Goal: Transaction & Acquisition: Purchase product/service

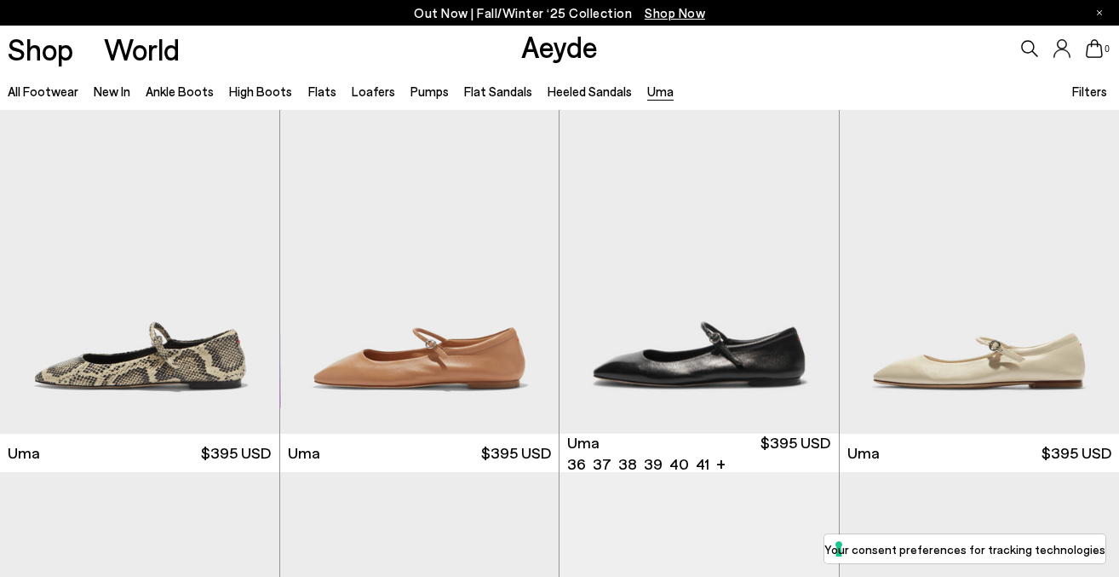
scroll to position [29, 0]
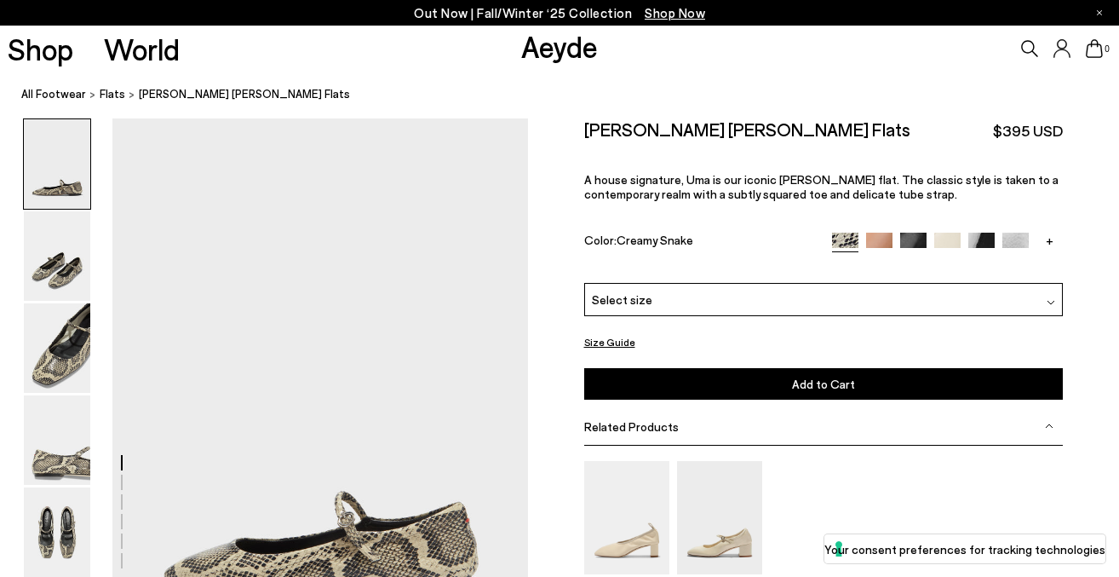
scroll to position [173, 0]
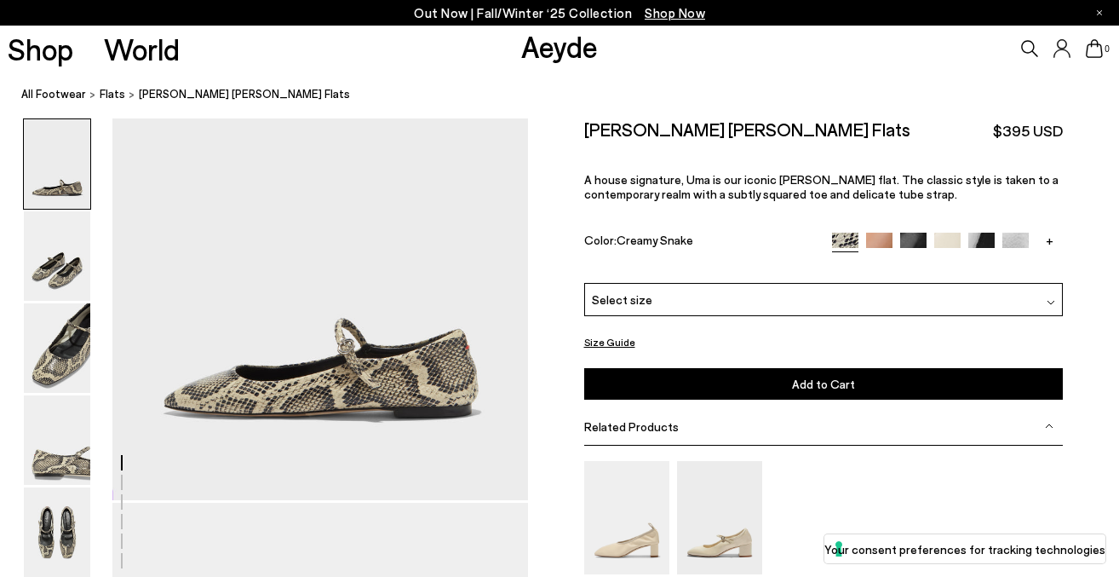
click at [670, 301] on div "Select size" at bounding box center [823, 299] width 479 height 33
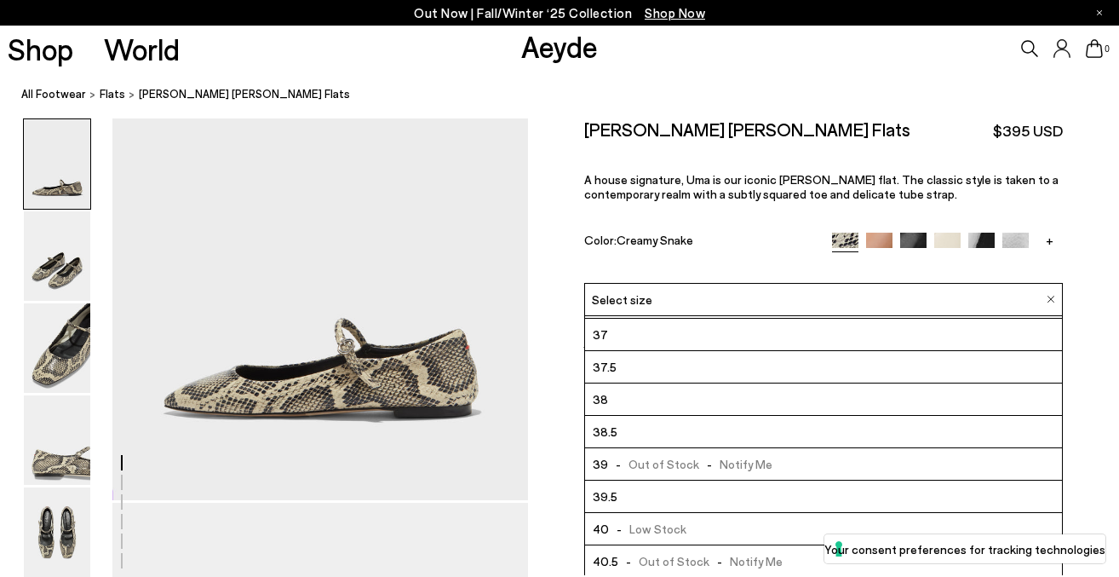
scroll to position [43, 0]
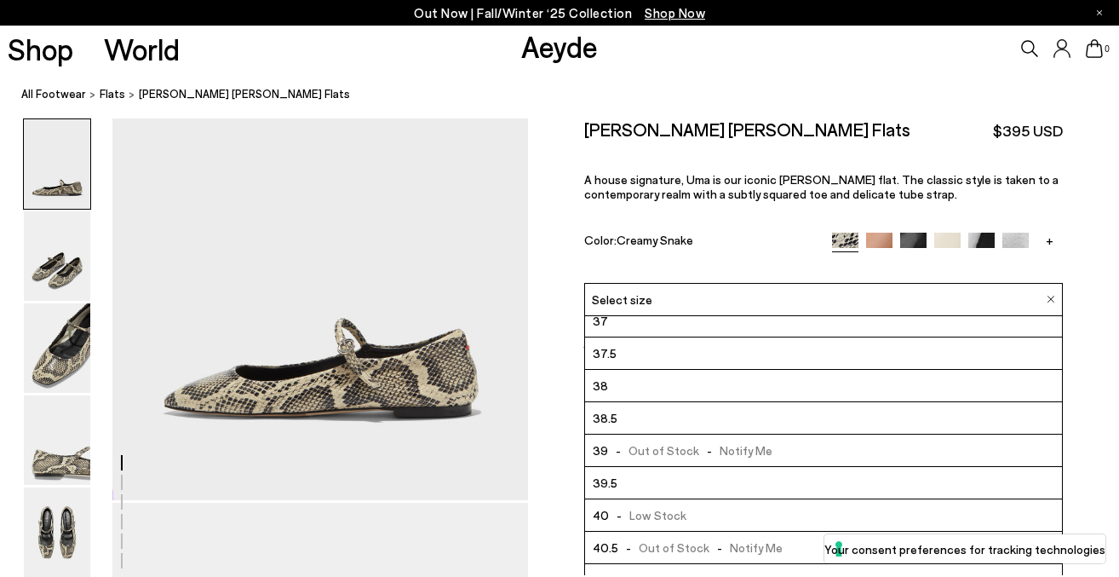
click at [681, 221] on div "[PERSON_NAME] [PERSON_NAME] Flats $395 USD A house signature, Uma is our iconic…" at bounding box center [823, 200] width 479 height 164
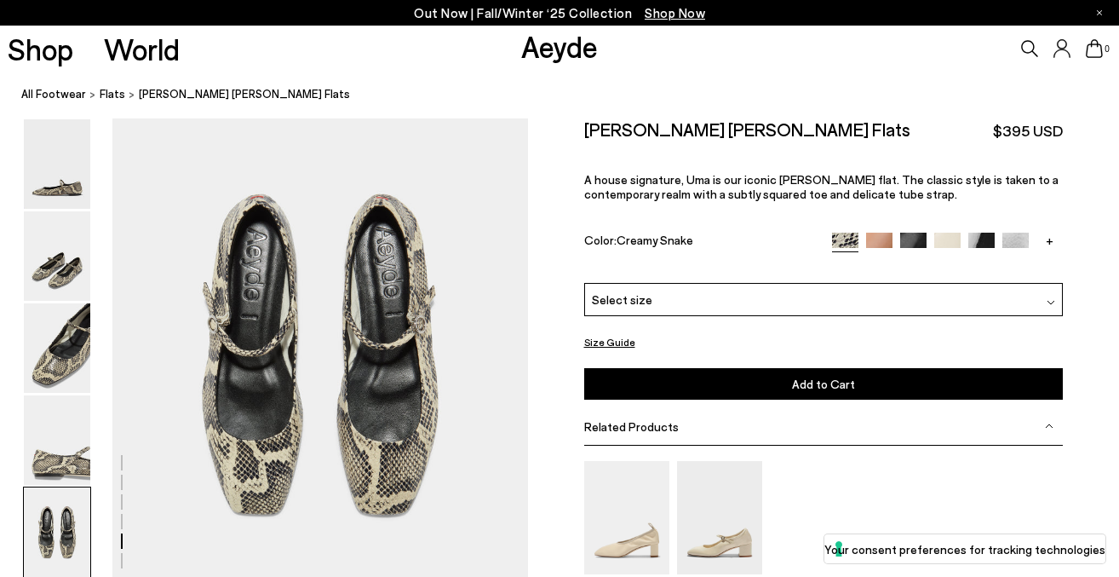
scroll to position [2265, 0]
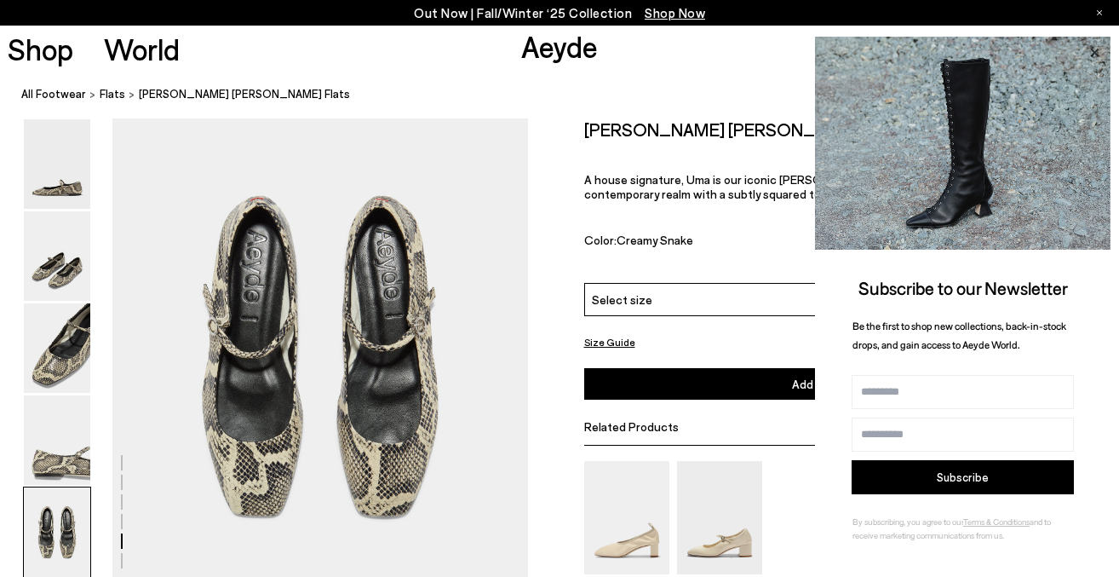
click at [1095, 60] on icon at bounding box center [1094, 53] width 22 height 22
click at [1094, 55] on icon at bounding box center [1094, 53] width 22 height 22
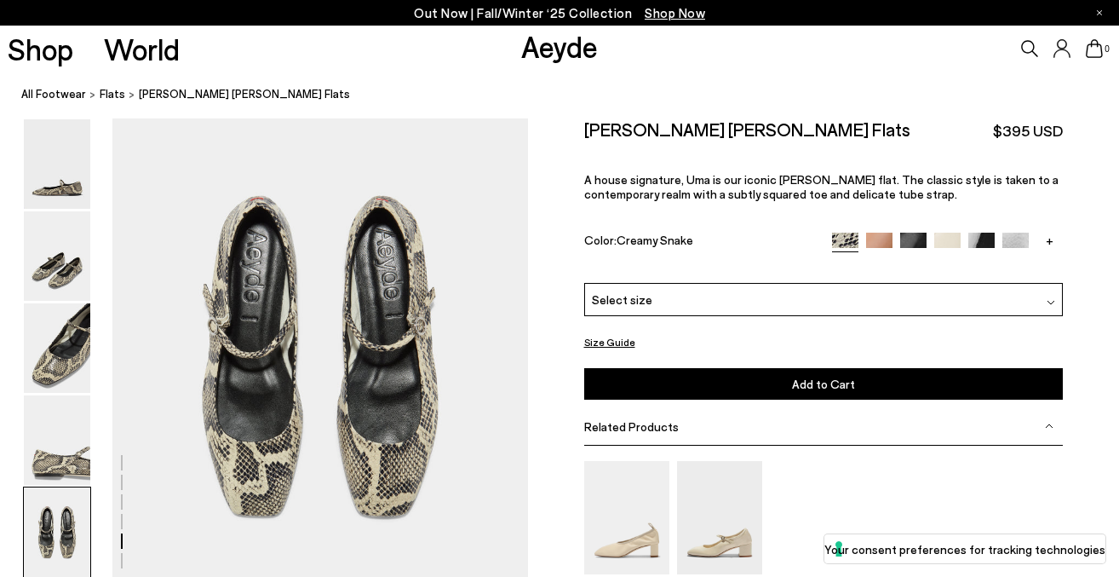
click at [834, 314] on div "Select size" at bounding box center [823, 299] width 479 height 33
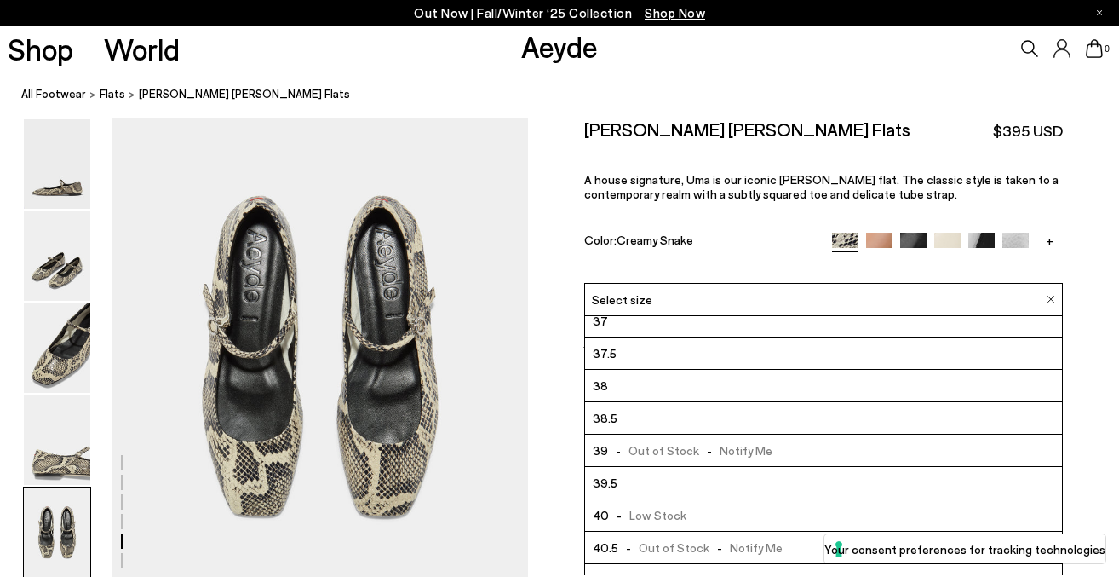
click at [729, 454] on span "- Out of Stock - Notify Me" at bounding box center [690, 449] width 164 height 21
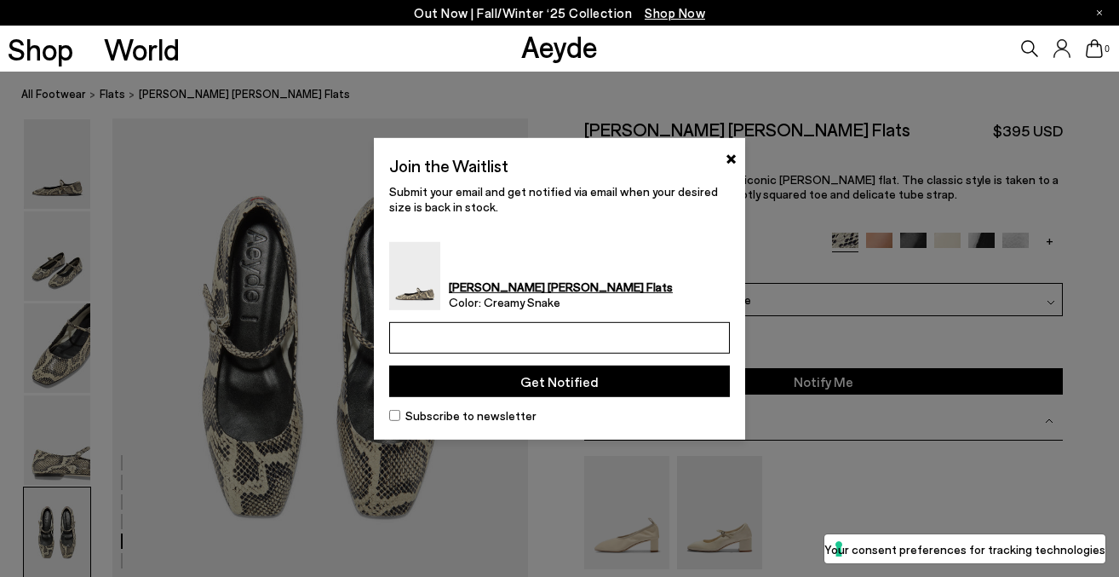
click at [547, 333] on input "email" at bounding box center [559, 338] width 341 height 32
type input "**********"
click at [545, 382] on button "Get Notified" at bounding box center [559, 381] width 341 height 32
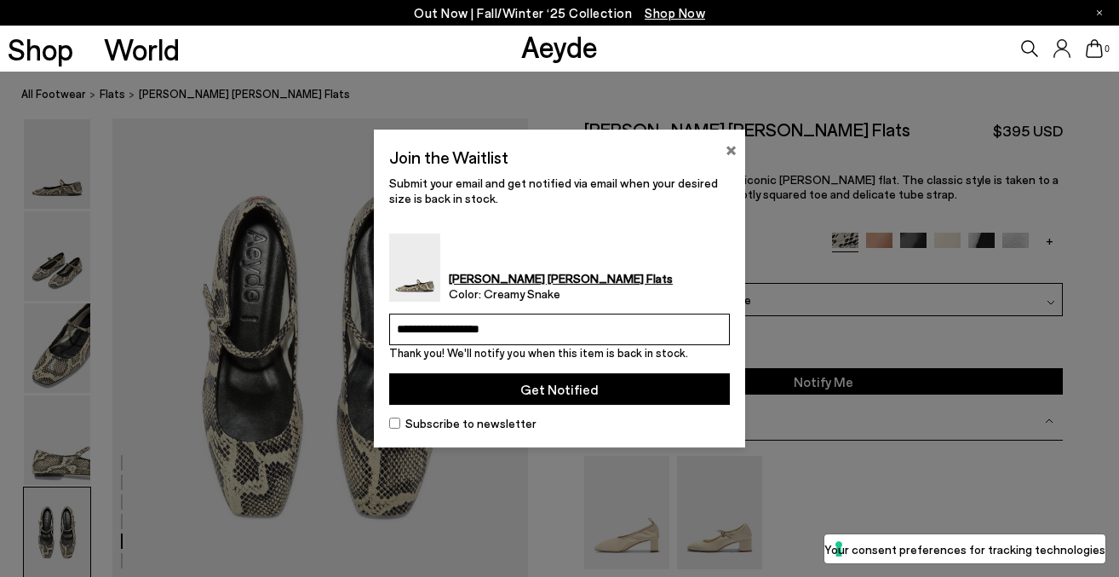
click at [734, 152] on button "×" at bounding box center [731, 148] width 11 height 20
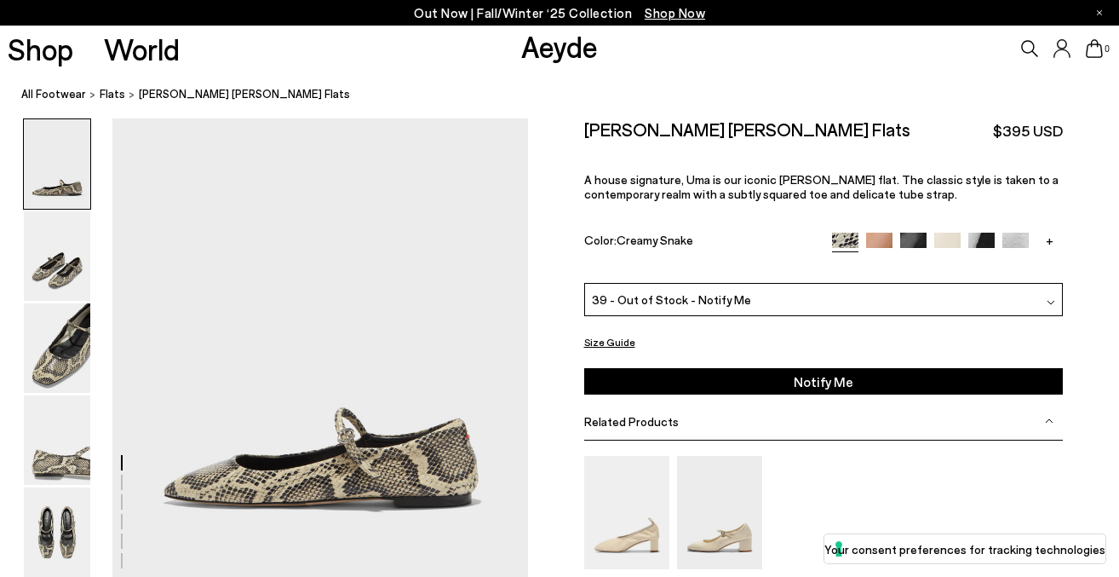
scroll to position [82, 0]
